Goal: Browse casually

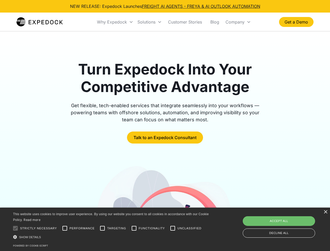
click at [115, 22] on div "Why Expedock" at bounding box center [112, 21] width 30 height 5
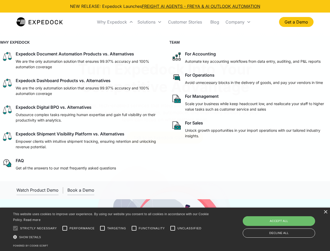
click at [149, 22] on div "Solutions" at bounding box center [146, 21] width 18 height 5
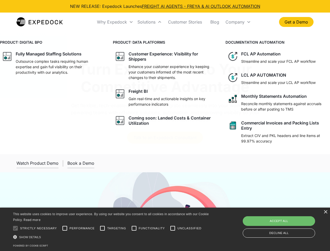
click at [238, 22] on div "Company" at bounding box center [234, 21] width 19 height 5
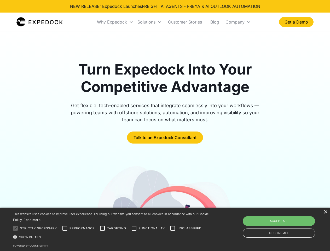
click at [15, 228] on div at bounding box center [15, 228] width 10 height 10
click at [65, 228] on input "Performance" at bounding box center [65, 228] width 10 height 10
checkbox input "true"
click at [102, 228] on input "Targeting" at bounding box center [102, 228] width 10 height 10
checkbox input "true"
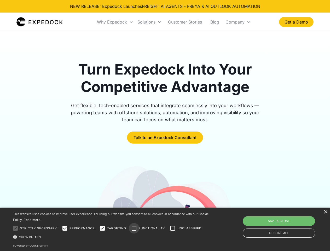
click at [134, 228] on input "Functionality" at bounding box center [134, 228] width 10 height 10
checkbox input "true"
click at [173, 228] on input "Unclassified" at bounding box center [172, 228] width 10 height 10
checkbox input "true"
click at [112, 237] on div "Show details Hide details" at bounding box center [111, 236] width 197 height 5
